Goal: Book appointment/travel/reservation

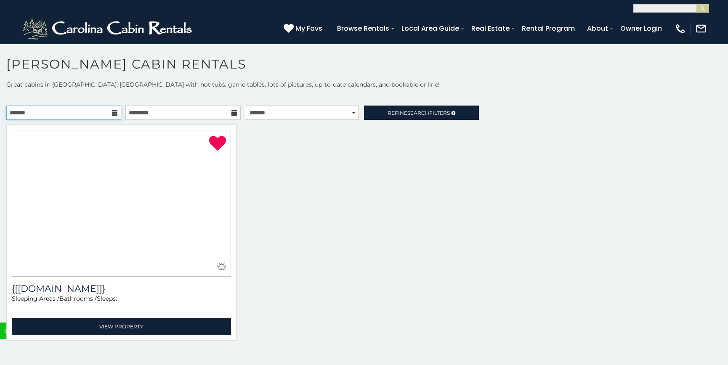
click at [112, 120] on input "text" at bounding box center [63, 113] width 115 height 14
click at [18, 120] on input "text" at bounding box center [63, 113] width 115 height 14
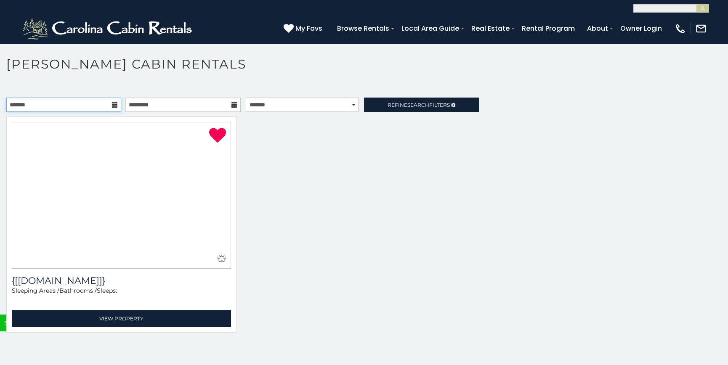
click at [32, 112] on input "text" at bounding box center [63, 105] width 115 height 14
click at [112, 108] on icon at bounding box center [115, 105] width 6 height 6
click at [0, 0] on img at bounding box center [0, 0] width 0 height 0
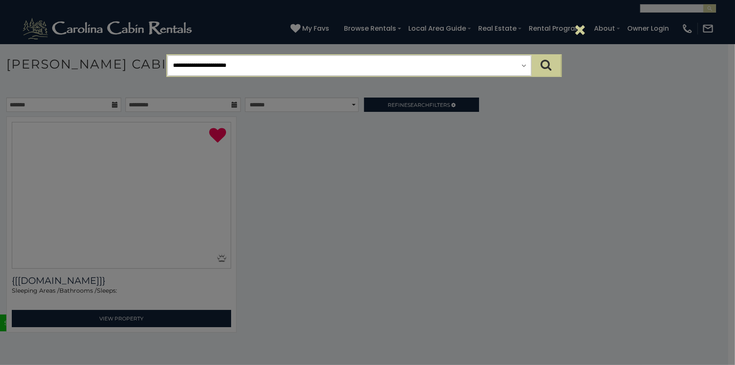
drag, startPoint x: 67, startPoint y: 40, endPoint x: 23, endPoint y: 50, distance: 45.9
click at [23, 50] on div "**********" at bounding box center [367, 182] width 735 height 365
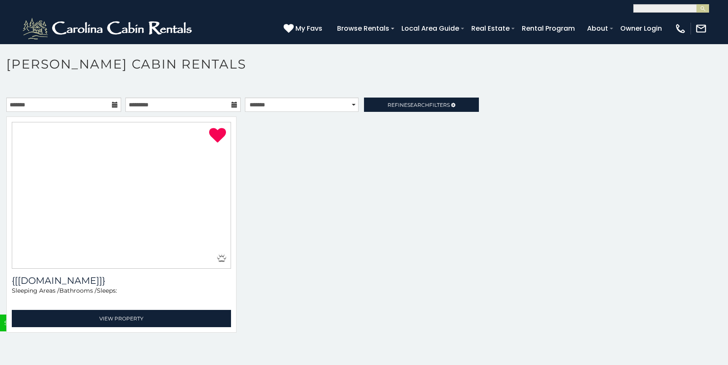
click at [0, 0] on img at bounding box center [0, 0] width 0 height 0
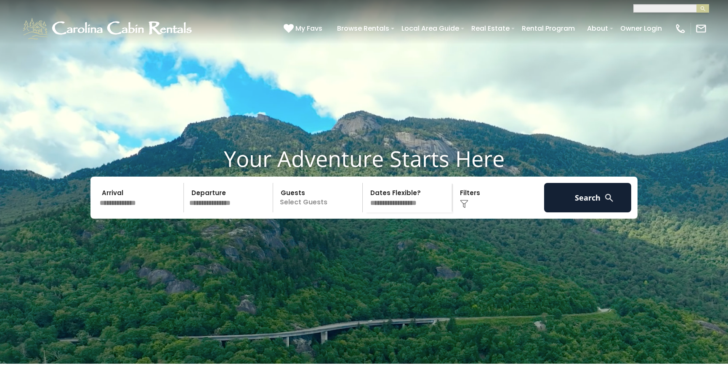
drag, startPoint x: 56, startPoint y: 24, endPoint x: 33, endPoint y: 58, distance: 40.9
click at [33, 58] on video at bounding box center [364, 182] width 728 height 364
click at [108, 183] on input "text" at bounding box center [140, 197] width 87 height 29
click at [0, 0] on div at bounding box center [0, 0] width 0 height 0
click at [111, 183] on input "text" at bounding box center [140, 197] width 87 height 29
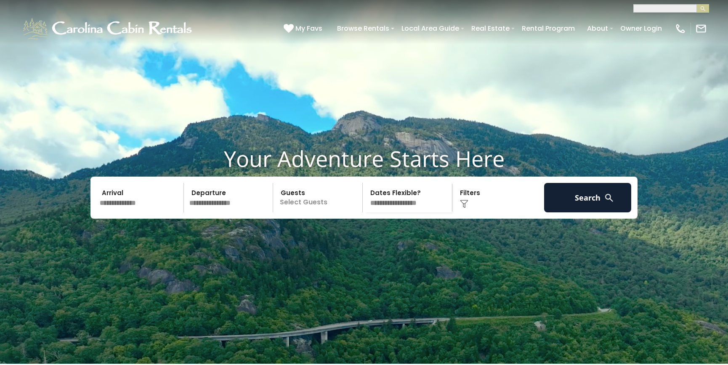
click at [145, 186] on input "text" at bounding box center [140, 197] width 87 height 29
